Goal: Task Accomplishment & Management: Complete application form

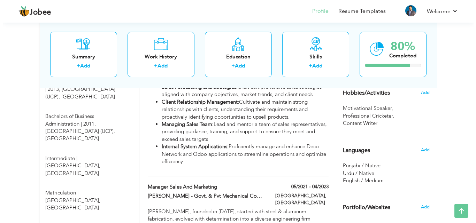
scroll to position [348, 0]
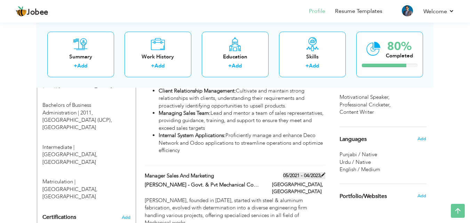
click at [323, 173] on span at bounding box center [323, 175] width 5 height 5
type input "Manager Sales and Marketing"
type input "[PERSON_NAME] - Govt. & Pvt Mechanical Contractors"
type input "05/2021"
type input "04/2023"
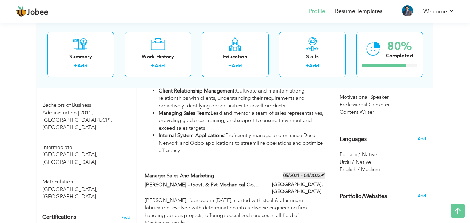
type input "[GEOGRAPHIC_DATA]"
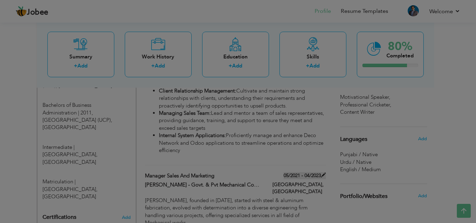
scroll to position [0, 0]
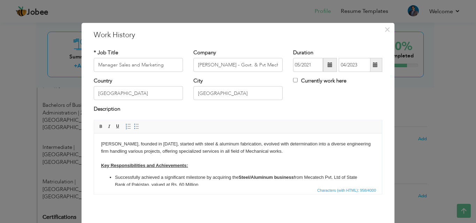
click at [373, 63] on span at bounding box center [375, 64] width 5 height 5
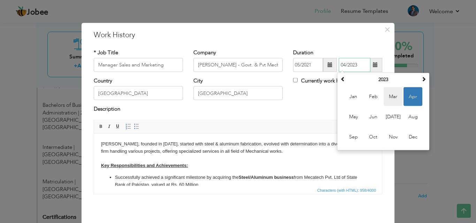
click at [392, 98] on span "Mar" at bounding box center [392, 96] width 19 height 19
type input "03/2023"
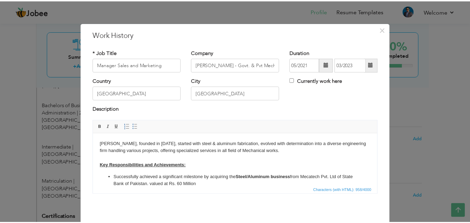
scroll to position [28, 0]
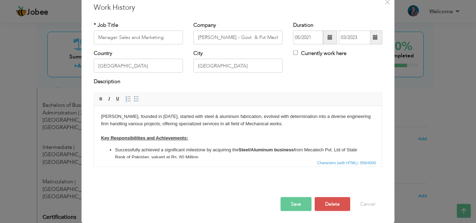
click at [294, 206] on button "Save" at bounding box center [295, 204] width 31 height 14
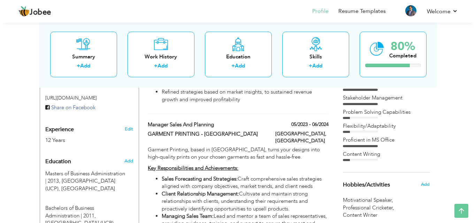
scroll to position [244, 0]
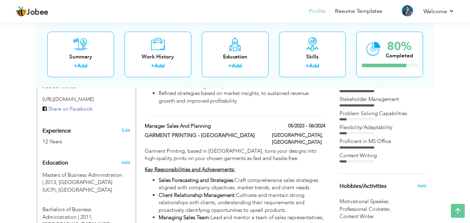
click at [327, 123] on div "05/2023 - 06/2024" at bounding box center [299, 127] width 64 height 9
type input "Manager Sales and Planning"
type input "GARMENT PRINTING - [GEOGRAPHIC_DATA]"
type input "05/2023"
type input "06/2024"
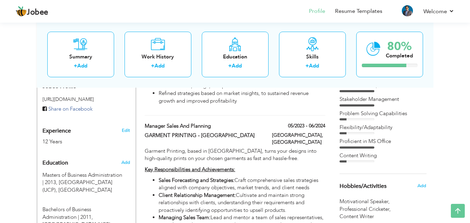
type input "[GEOGRAPHIC_DATA]"
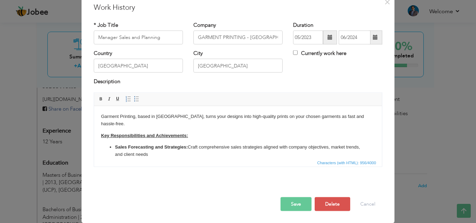
scroll to position [0, 0]
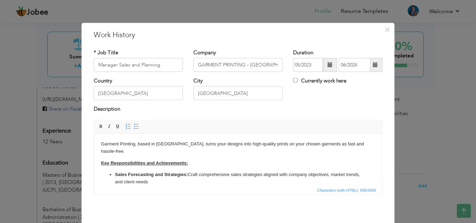
click at [323, 65] on span at bounding box center [330, 65] width 14 height 14
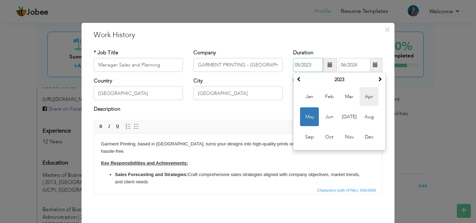
click at [363, 99] on span "Apr" at bounding box center [368, 96] width 19 height 19
type input "04/2023"
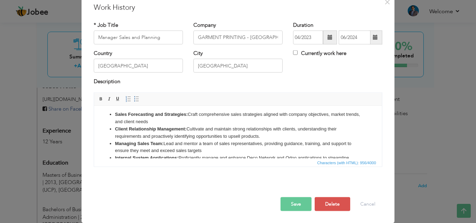
scroll to position [50, 0]
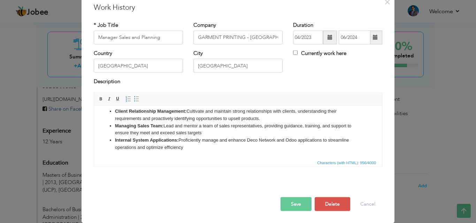
click at [289, 201] on button "Save" at bounding box center [295, 204] width 31 height 14
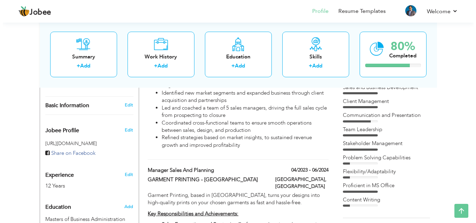
scroll to position [209, 0]
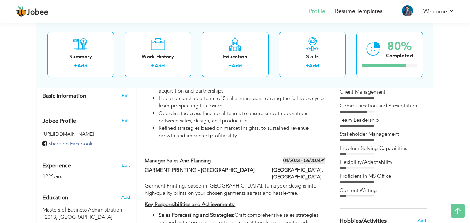
click at [323, 158] on span at bounding box center [323, 160] width 5 height 5
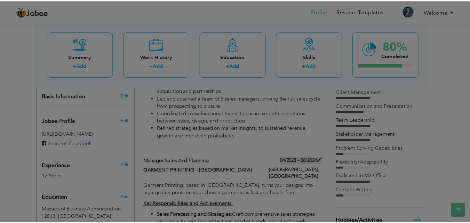
scroll to position [0, 0]
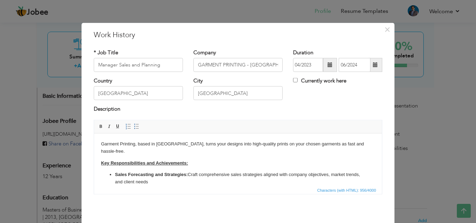
click at [376, 65] on span at bounding box center [375, 65] width 14 height 14
click at [385, 32] on span "×" at bounding box center [387, 29] width 6 height 13
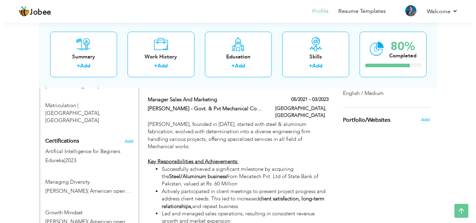
scroll to position [390, 0]
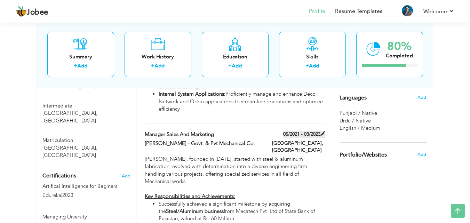
click at [322, 131] on span at bounding box center [323, 133] width 5 height 5
type input "Manager Sales and Marketing"
type input "[PERSON_NAME] - Govt. & Pvt Mechanical Contractors"
type input "05/2021"
type input "03/2023"
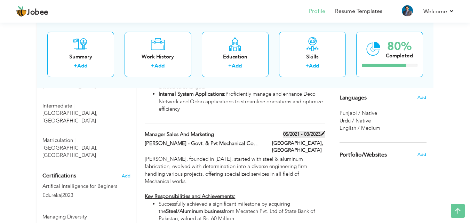
type input "[GEOGRAPHIC_DATA]"
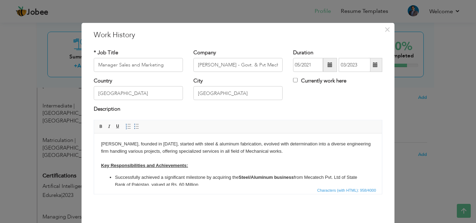
click at [327, 63] on span at bounding box center [329, 64] width 5 height 5
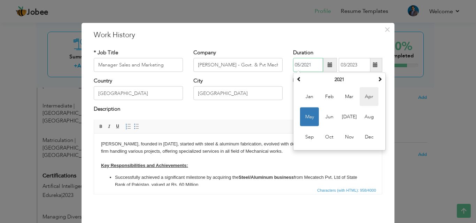
click at [361, 97] on span "Apr" at bounding box center [368, 96] width 19 height 19
type input "04/2021"
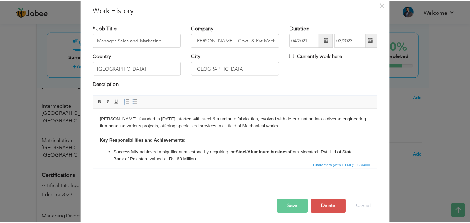
scroll to position [28, 0]
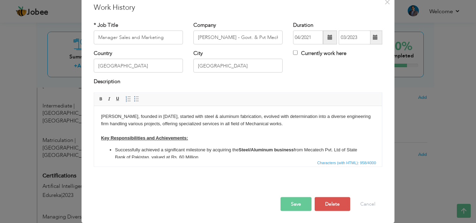
click at [293, 210] on button "Save" at bounding box center [295, 204] width 31 height 14
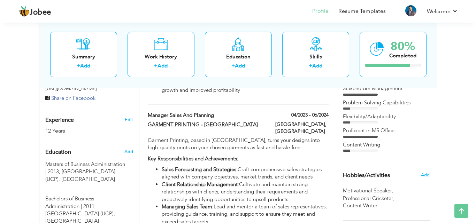
scroll to position [250, 0]
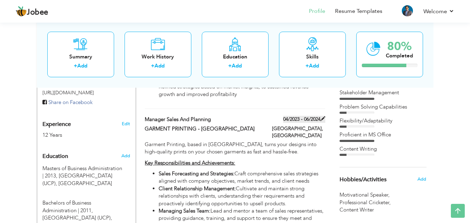
click at [322, 116] on span at bounding box center [323, 118] width 5 height 5
type input "Manager Sales and Planning"
type input "GARMENT PRINTING - [GEOGRAPHIC_DATA]"
type input "04/2023"
type input "06/2024"
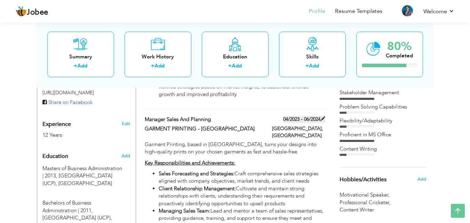
type input "[GEOGRAPHIC_DATA]"
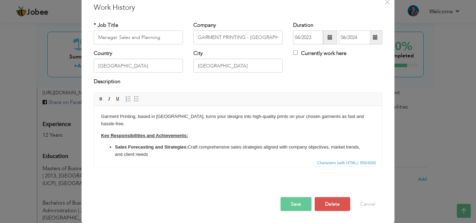
scroll to position [0, 0]
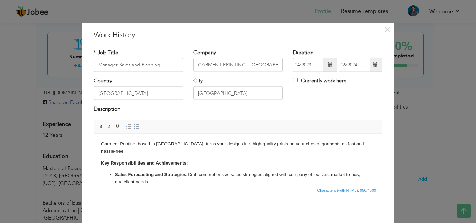
click at [328, 63] on span at bounding box center [329, 64] width 5 height 5
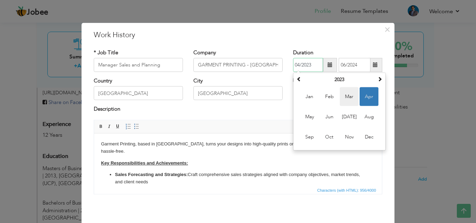
click at [350, 97] on span "Mar" at bounding box center [348, 96] width 19 height 19
type input "03/2023"
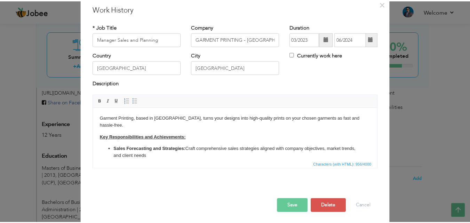
scroll to position [28, 0]
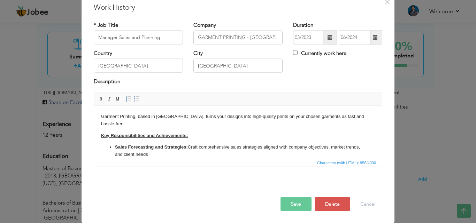
click at [295, 201] on button "Save" at bounding box center [295, 204] width 31 height 14
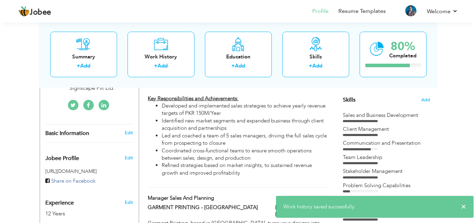
scroll to position [111, 0]
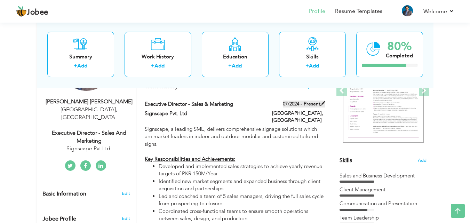
click at [325, 101] on span at bounding box center [323, 103] width 5 height 5
type input "Executive Director - Sales & Marketing"
type input "Signscape Pvt. Ltd"
type input "07/2024"
checkbox input "true"
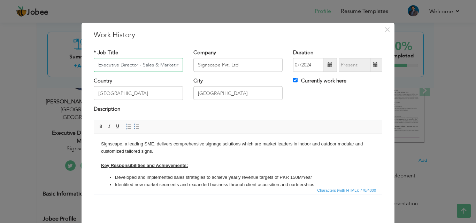
scroll to position [0, 3]
click at [323, 64] on span at bounding box center [330, 65] width 14 height 14
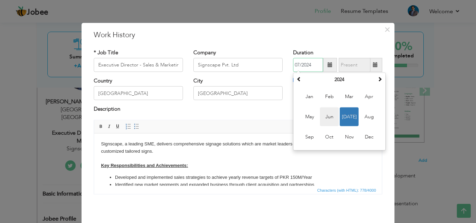
click at [326, 115] on span "Jun" at bounding box center [329, 117] width 19 height 19
type input "06/2024"
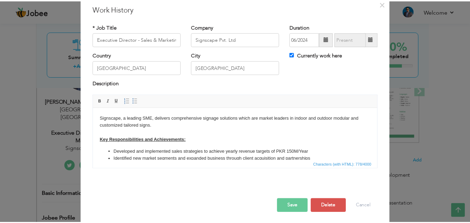
scroll to position [28, 0]
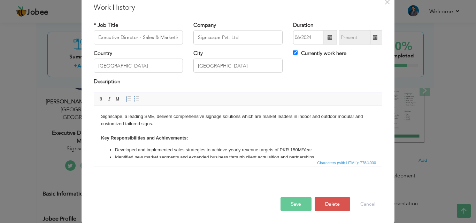
click at [295, 210] on button "Save" at bounding box center [295, 204] width 31 height 14
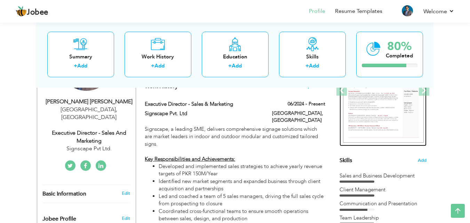
click at [385, 101] on img at bounding box center [383, 91] width 81 height 104
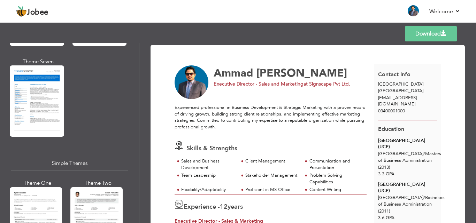
scroll to position [1240, 0]
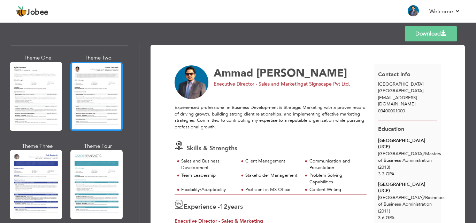
click at [103, 70] on div at bounding box center [96, 96] width 52 height 69
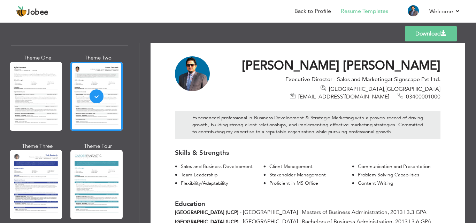
scroll to position [0, 0]
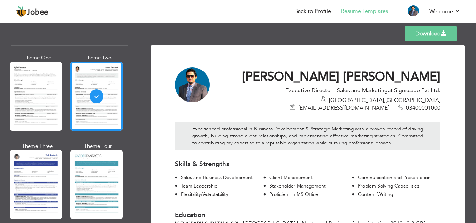
click at [432, 31] on link "Download" at bounding box center [431, 33] width 52 height 15
click at [470, 19] on header "Jobee Back to Profile Resume Templates Resume Templates Cover Letters About My …" at bounding box center [238, 11] width 476 height 23
